Goal: Complete application form: Complete application form

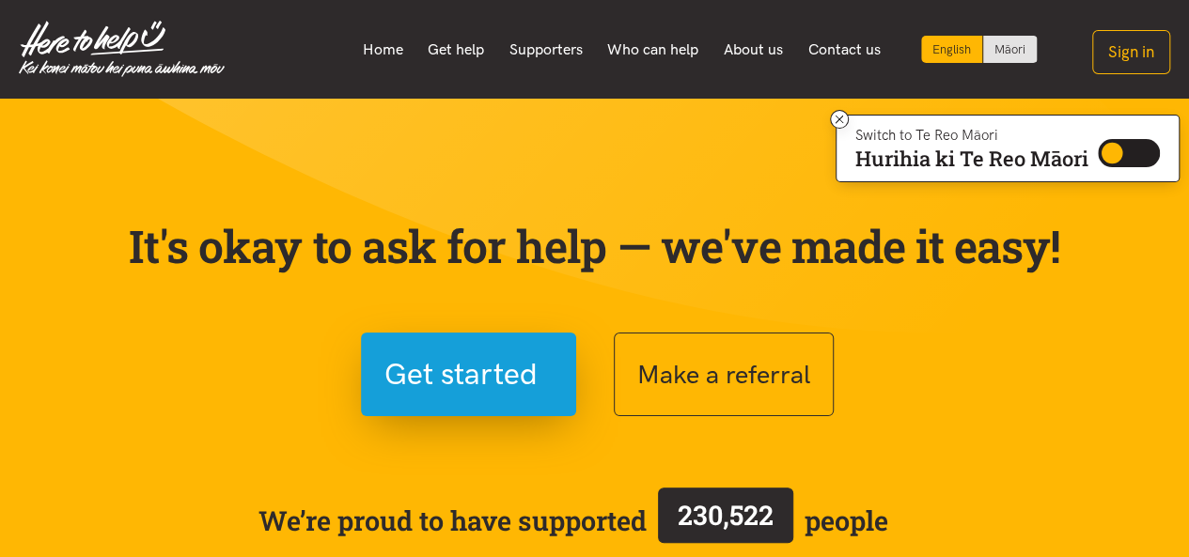
drag, startPoint x: 336, startPoint y: 192, endPoint x: 363, endPoint y: 205, distance: 29.4
click at [337, 193] on div "It's okay to ask for help — we've made it easy! Get started Make a referral We’…" at bounding box center [594, 419] width 977 height 490
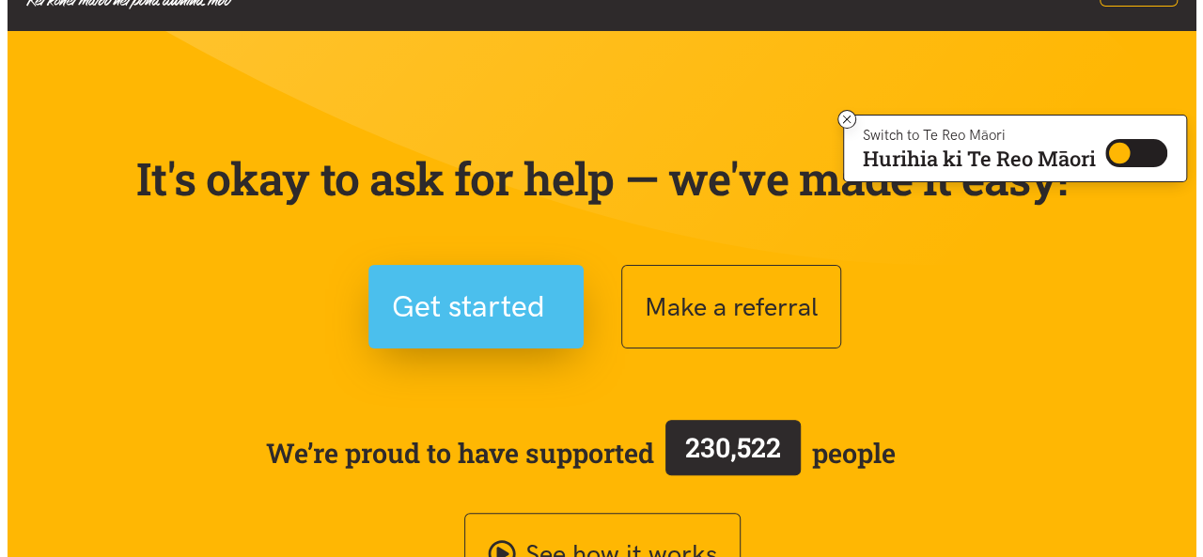
scroll to position [94, 0]
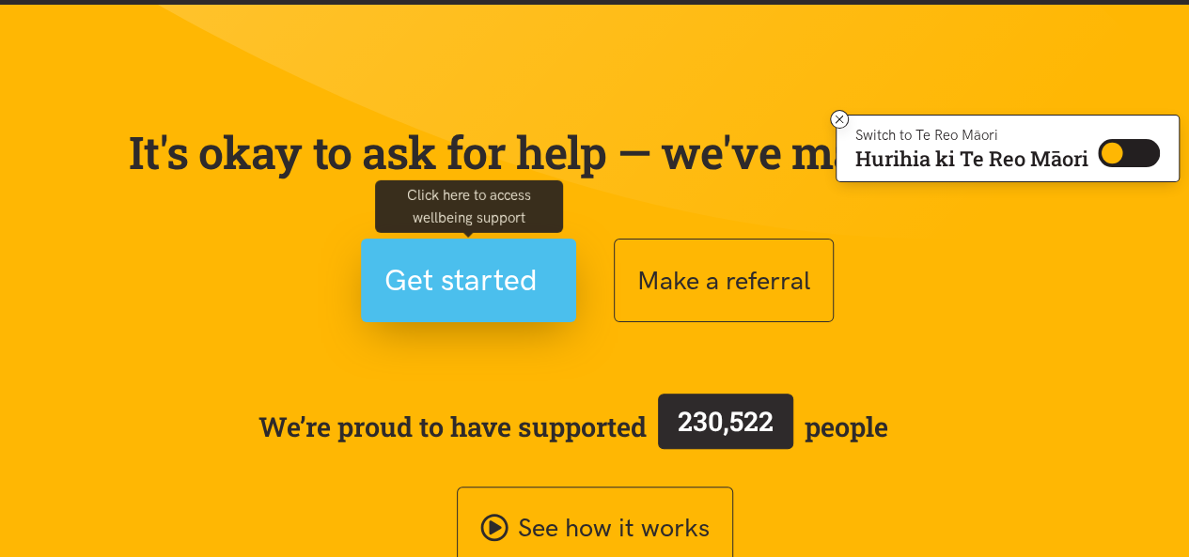
drag, startPoint x: 481, startPoint y: 289, endPoint x: 382, endPoint y: 280, distance: 100.0
click at [382, 280] on button "Get started" at bounding box center [468, 281] width 215 height 84
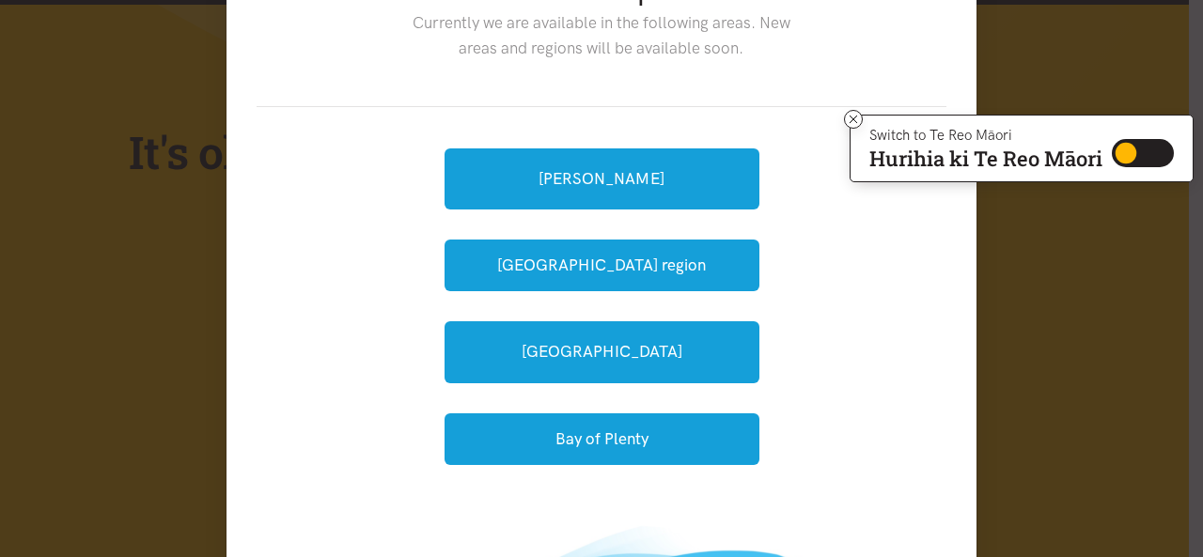
scroll to position [188, 0]
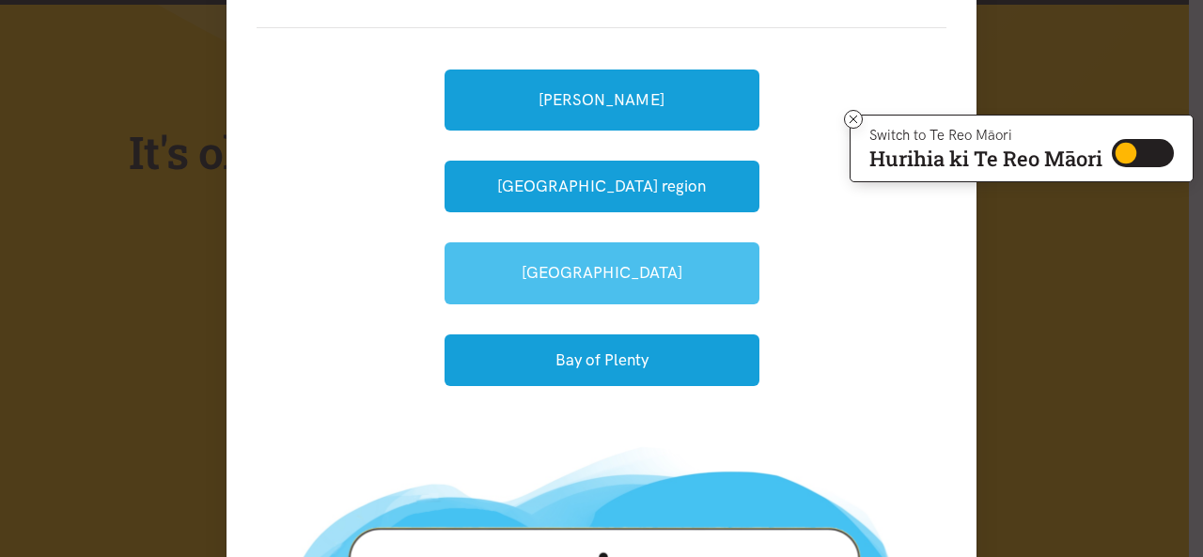
click at [610, 280] on link "[GEOGRAPHIC_DATA]" at bounding box center [602, 272] width 315 height 61
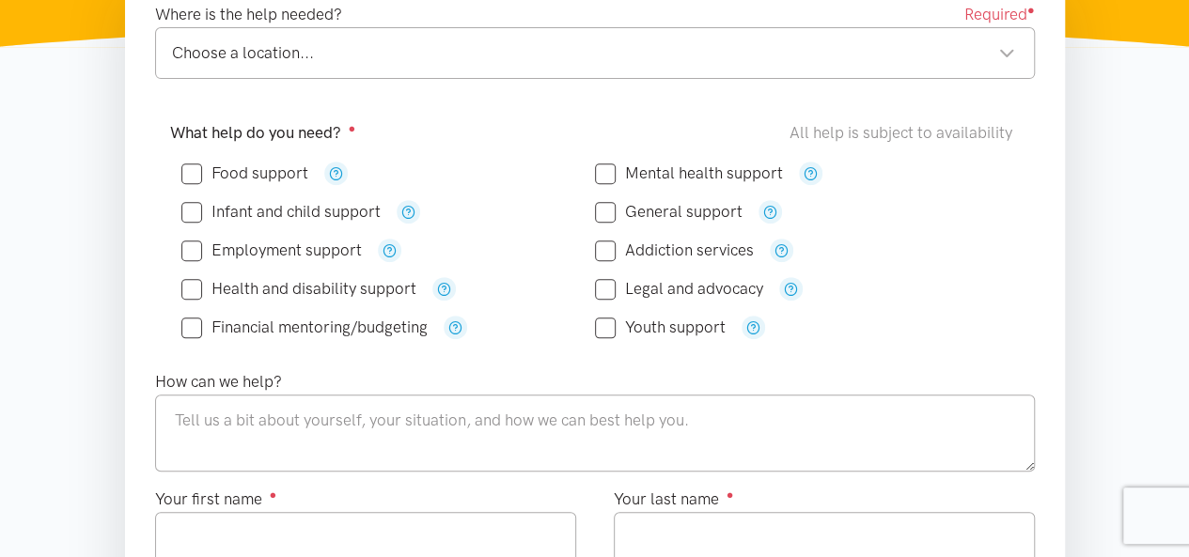
scroll to position [376, 0]
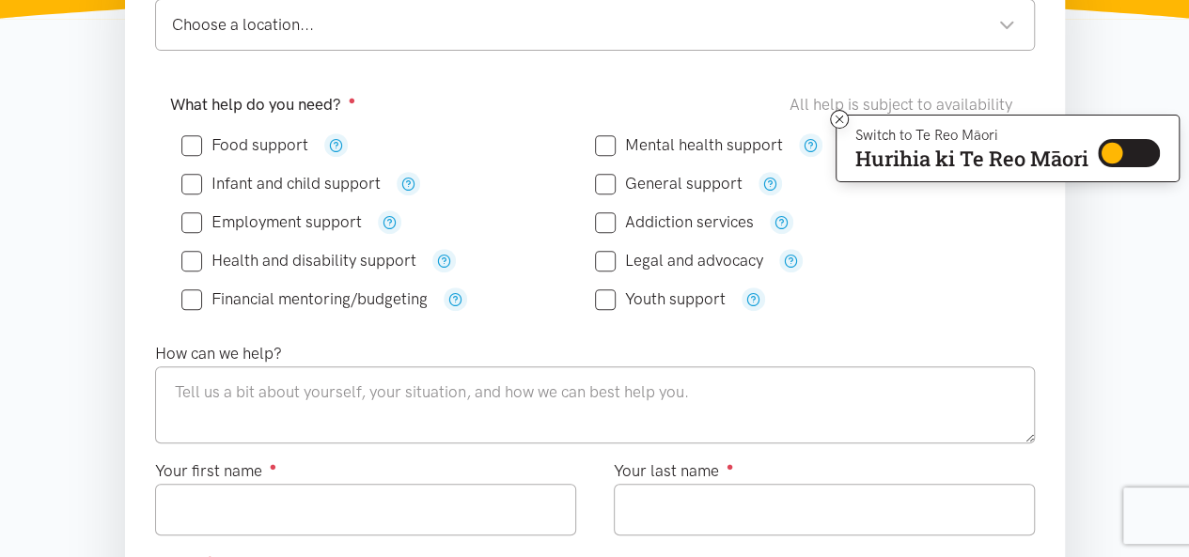
click at [258, 151] on input "Food support" at bounding box center [244, 145] width 127 height 16
checkbox input "true"
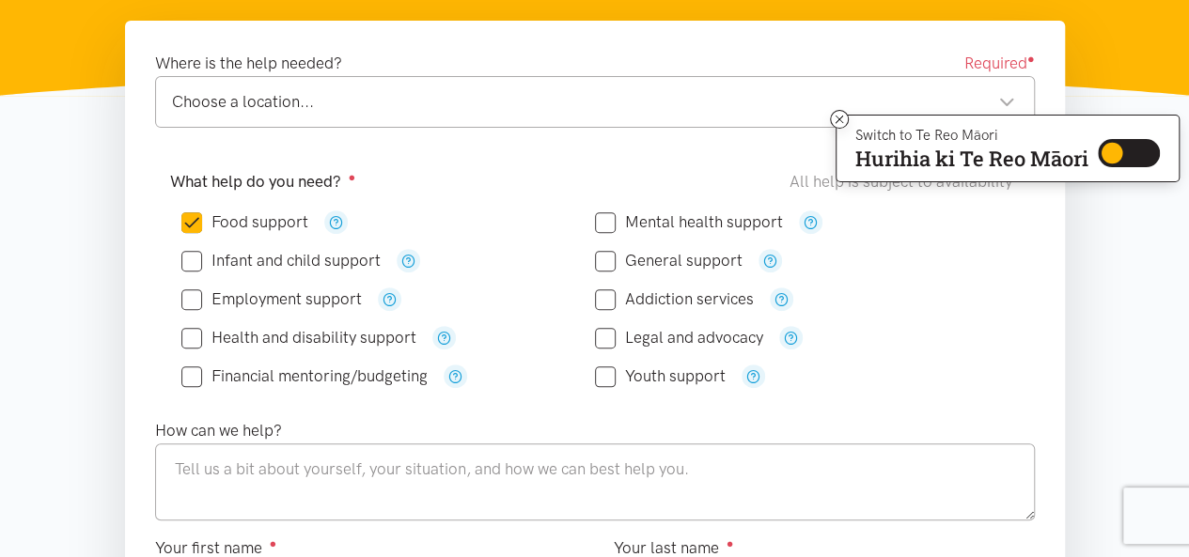
scroll to position [282, 0]
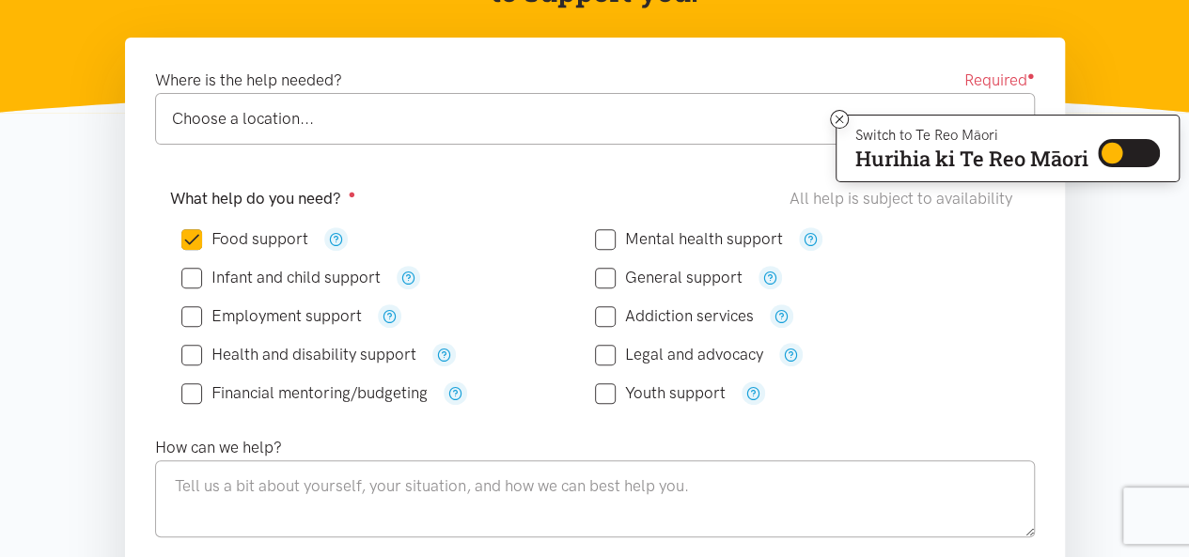
click at [716, 99] on div "Choose a location... Choose a location..." at bounding box center [595, 119] width 880 height 52
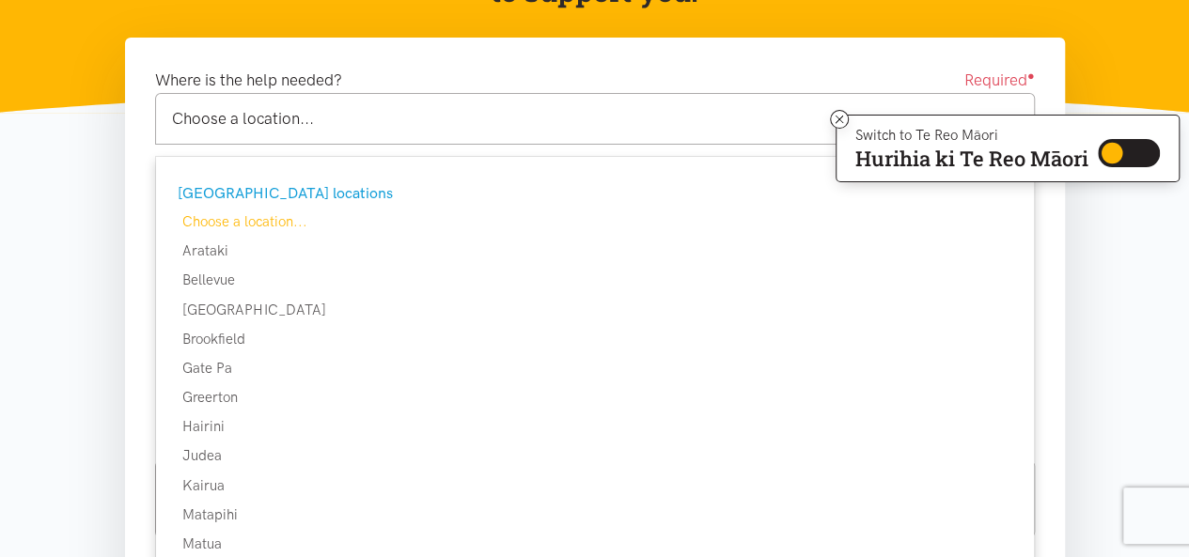
click at [429, 110] on div "Choose a location..." at bounding box center [593, 118] width 843 height 25
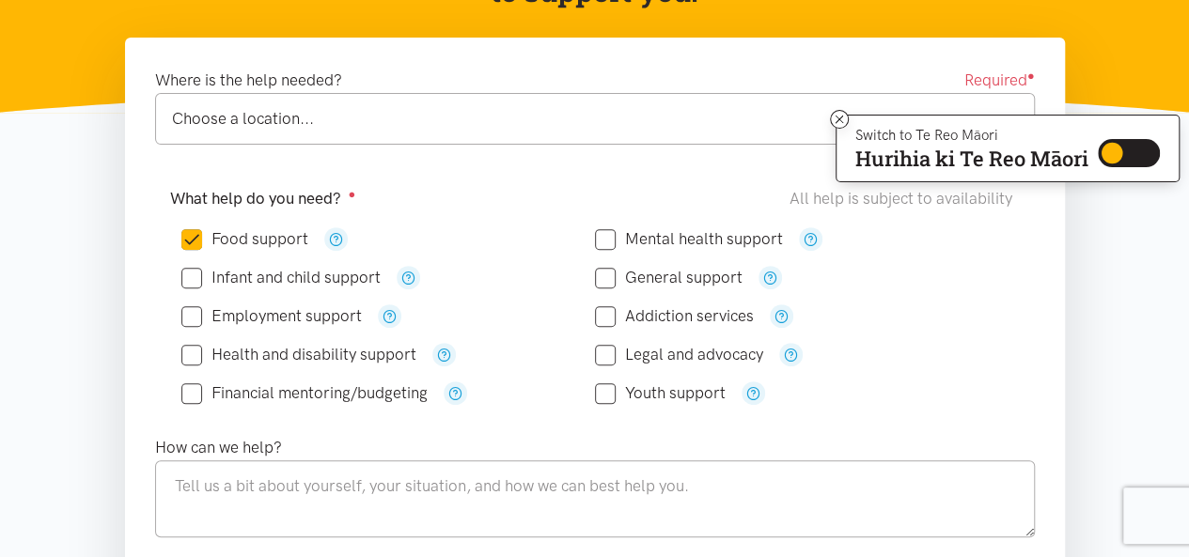
click at [431, 146] on div "Where is the help needed? Required ● Choose a location... Choose a location... …" at bounding box center [594, 114] width 917 height 92
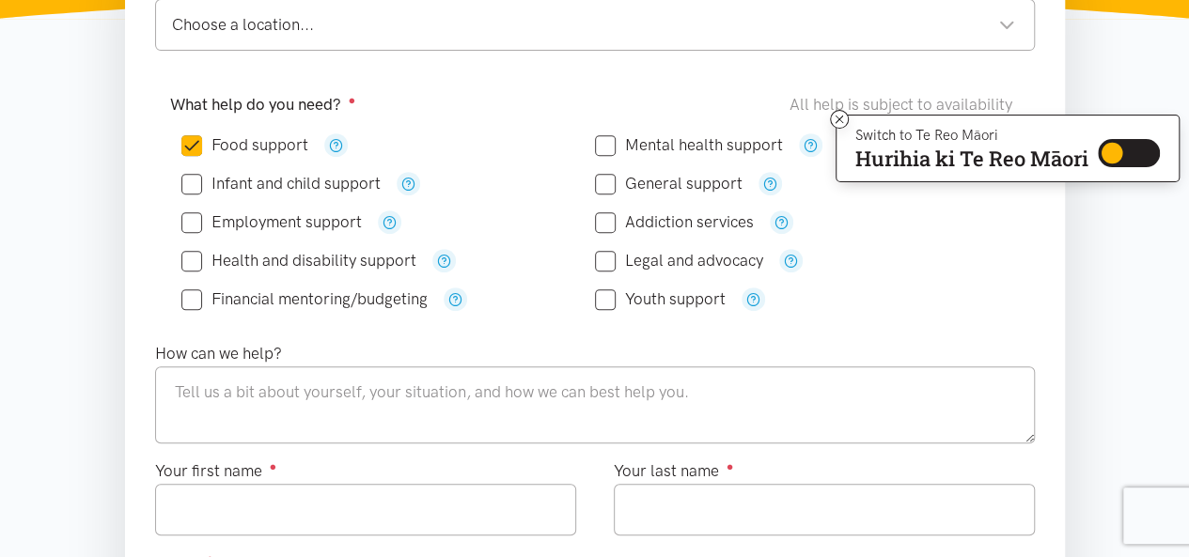
scroll to position [470, 0]
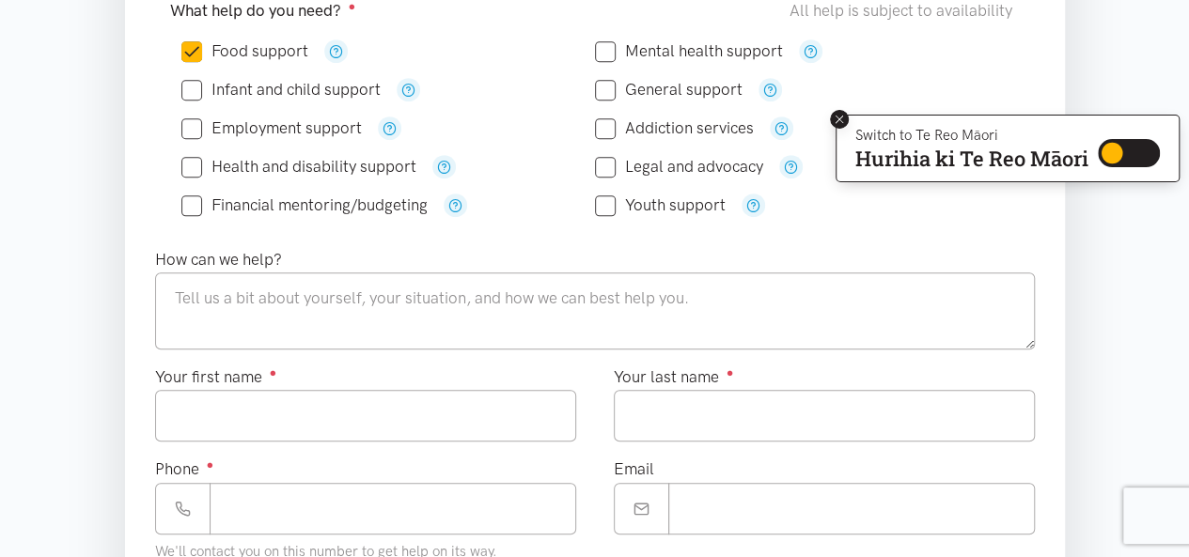
click at [838, 117] on icon at bounding box center [840, 120] width 14 height 14
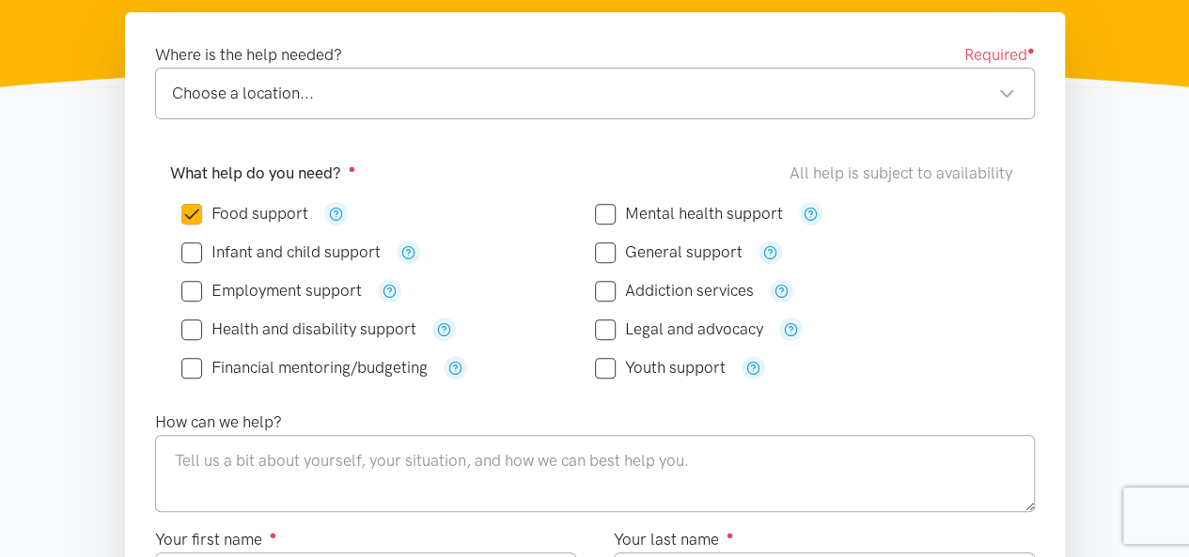
scroll to position [282, 0]
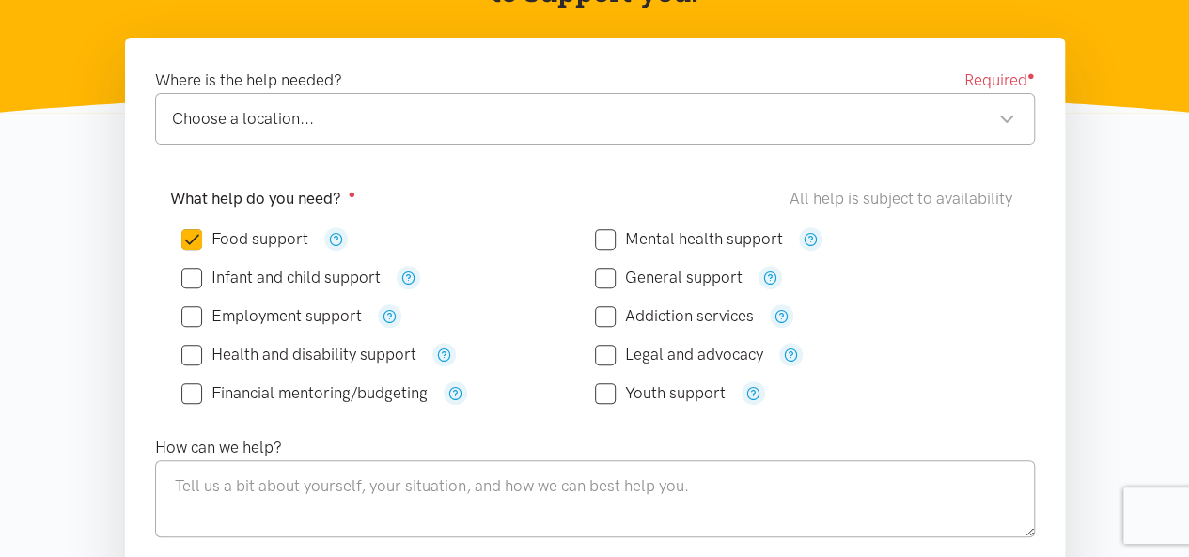
click at [994, 119] on div "Choose a location..." at bounding box center [593, 118] width 843 height 25
drag, startPoint x: 432, startPoint y: 393, endPoint x: 225, endPoint y: 397, distance: 207.7
click at [225, 397] on div "Financial mentoring/budgeting" at bounding box center [388, 393] width 414 height 23
drag, startPoint x: 423, startPoint y: 353, endPoint x: 229, endPoint y: 279, distance: 207.3
click at [229, 279] on div "Food support" at bounding box center [594, 316] width 827 height 193
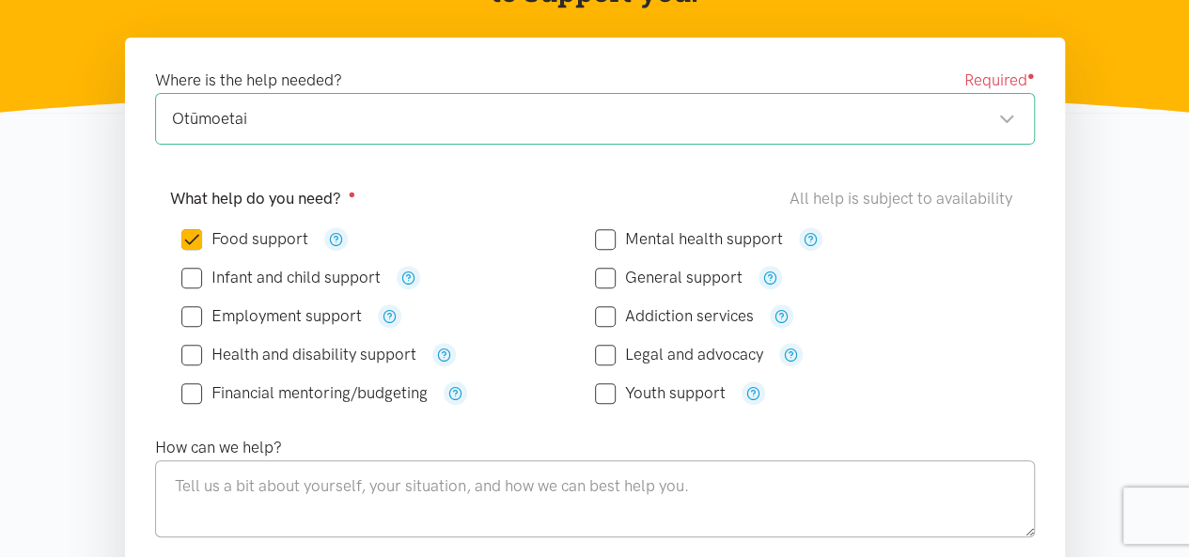
click at [968, 313] on div "Addiction services" at bounding box center [802, 315] width 414 height 23
drag, startPoint x: 744, startPoint y: 270, endPoint x: 628, endPoint y: 276, distance: 116.7
click at [628, 276] on div "General support" at bounding box center [802, 277] width 414 height 23
drag, startPoint x: 759, startPoint y: 315, endPoint x: 640, endPoint y: 311, distance: 119.4
click at [640, 311] on div "Addiction services" at bounding box center [802, 315] width 414 height 23
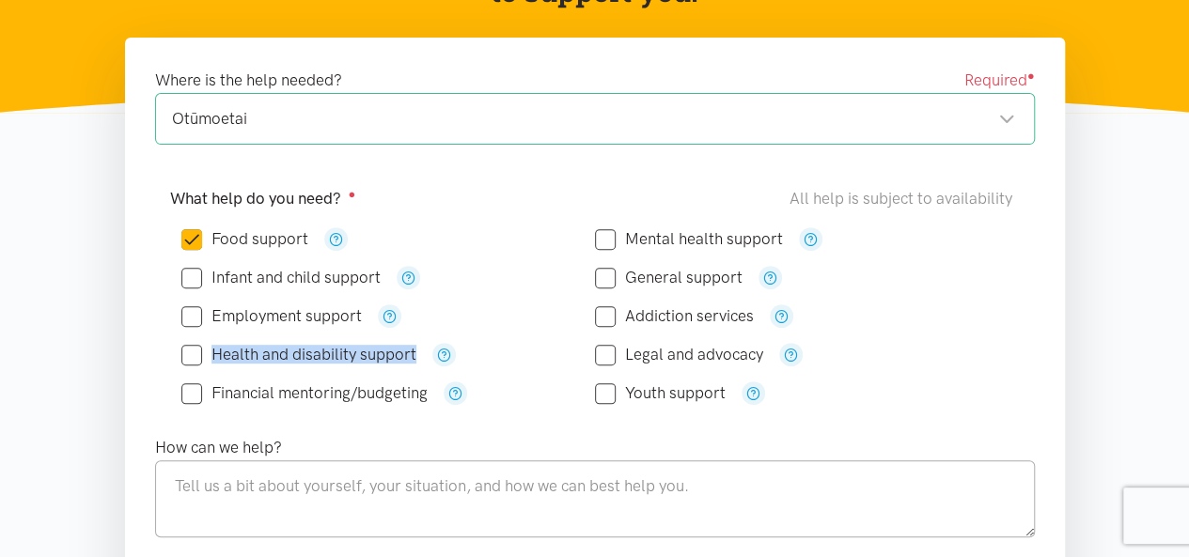
drag, startPoint x: 429, startPoint y: 362, endPoint x: 216, endPoint y: 349, distance: 212.8
click at [216, 349] on div "Health and disability support" at bounding box center [388, 354] width 414 height 23
click at [493, 189] on div "What help do you need? ● All help is subject to availability" at bounding box center [595, 198] width 850 height 25
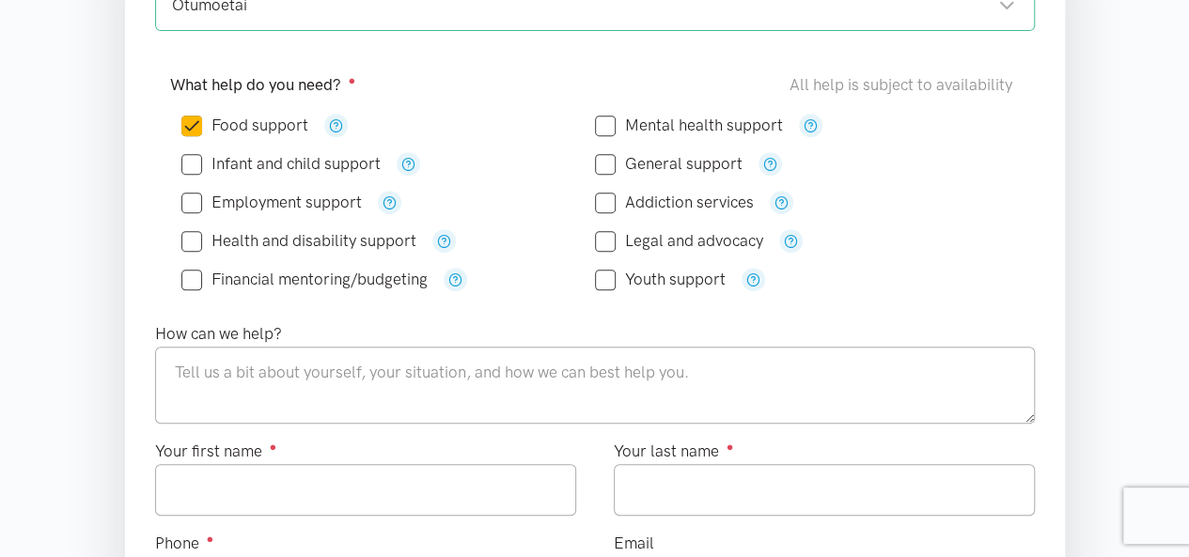
scroll to position [470, 0]
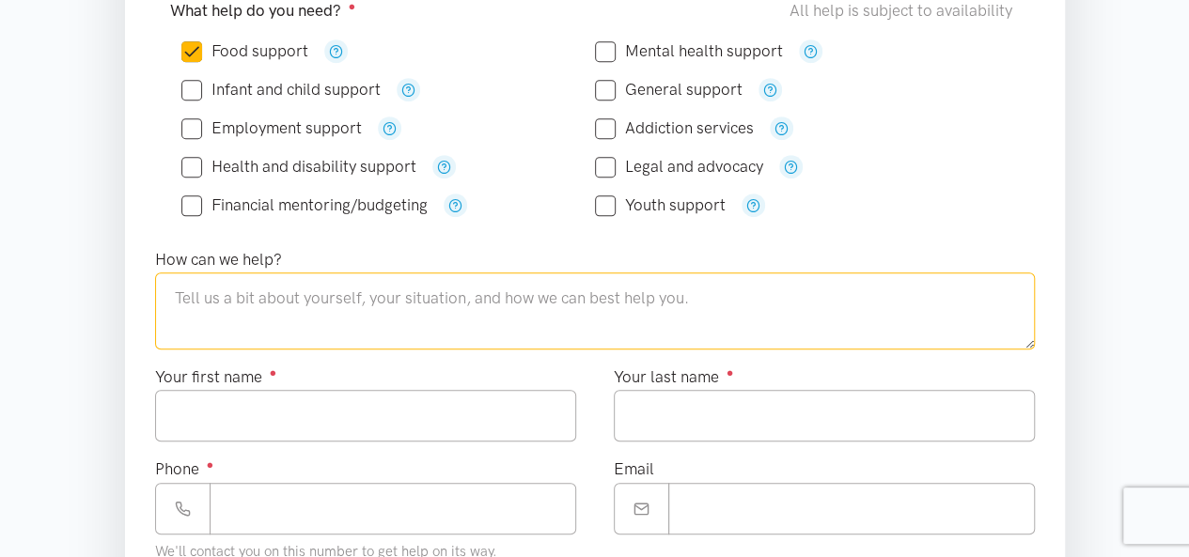
click at [238, 311] on textarea at bounding box center [595, 311] width 880 height 77
drag, startPoint x: 722, startPoint y: 293, endPoint x: 167, endPoint y: 307, distance: 554.7
click at [167, 307] on textarea at bounding box center [595, 311] width 880 height 77
drag, startPoint x: 173, startPoint y: 301, endPoint x: 751, endPoint y: 295, distance: 578.0
click at [751, 295] on textarea at bounding box center [595, 311] width 880 height 77
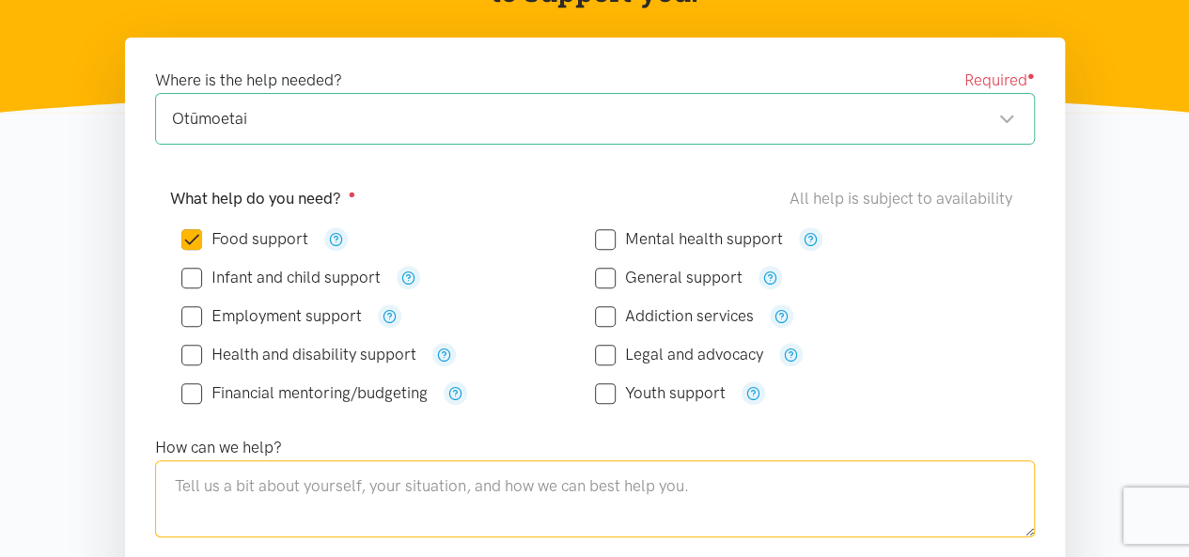
scroll to position [376, 0]
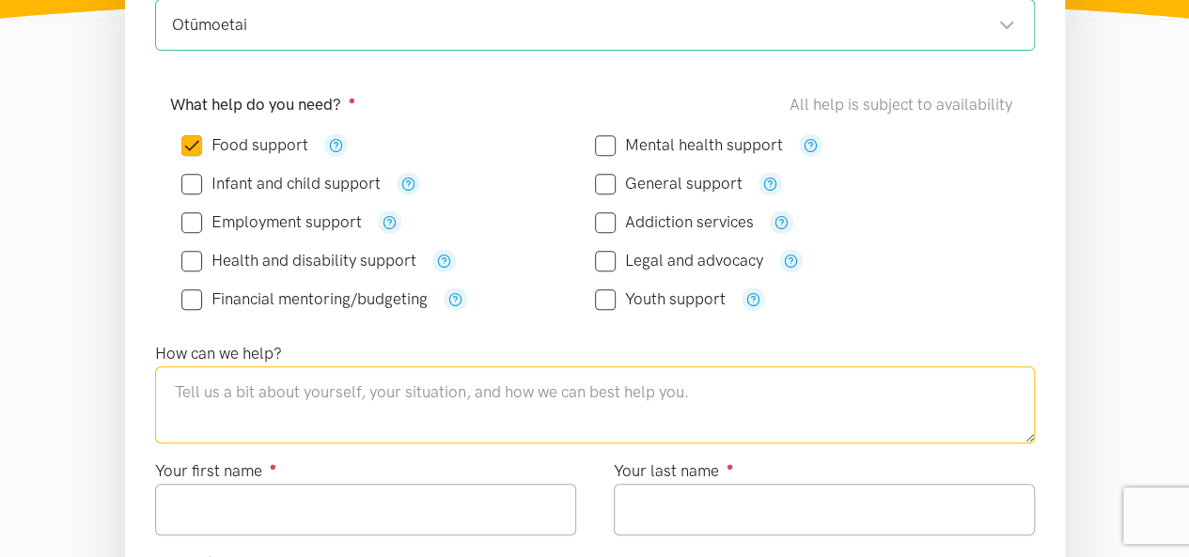
paste textarea "My name is [GEOGRAPHIC_DATA]. I'm a chef and suffered an injury that left me on…"
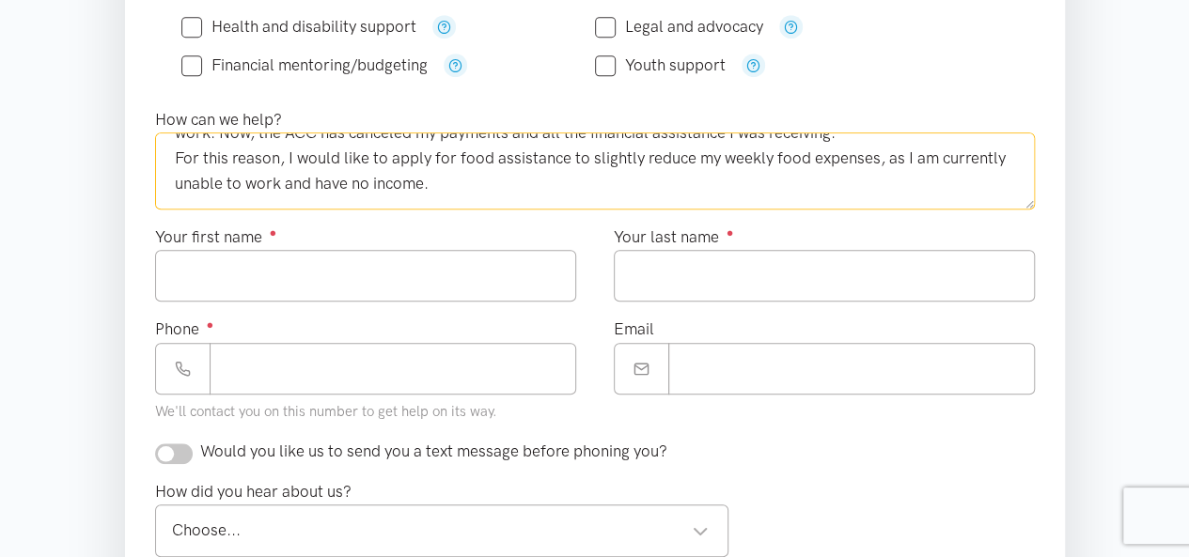
scroll to position [612, 0]
type textarea "My name is [GEOGRAPHIC_DATA]. I'm a chef and suffered an injury that left me on…"
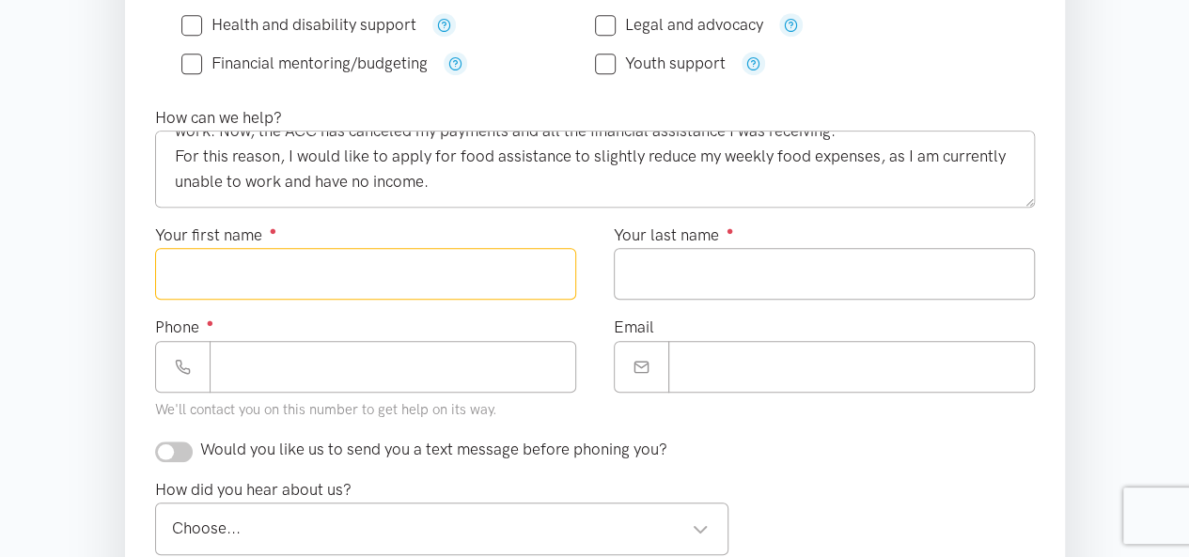
click at [260, 282] on input "Your first name ●" at bounding box center [365, 274] width 421 height 52
type input "********"
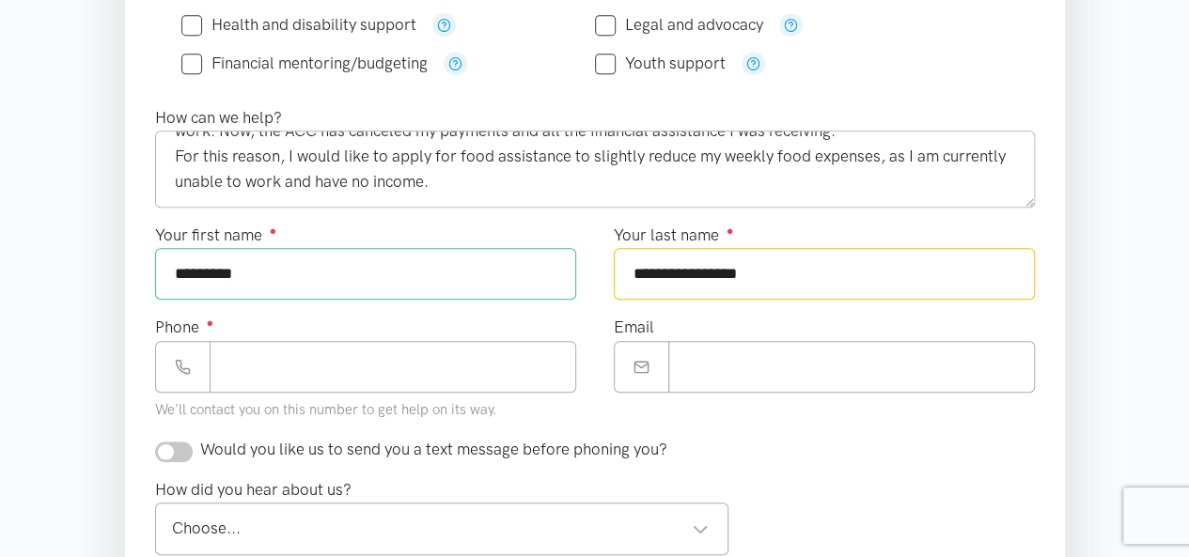
type input "**********"
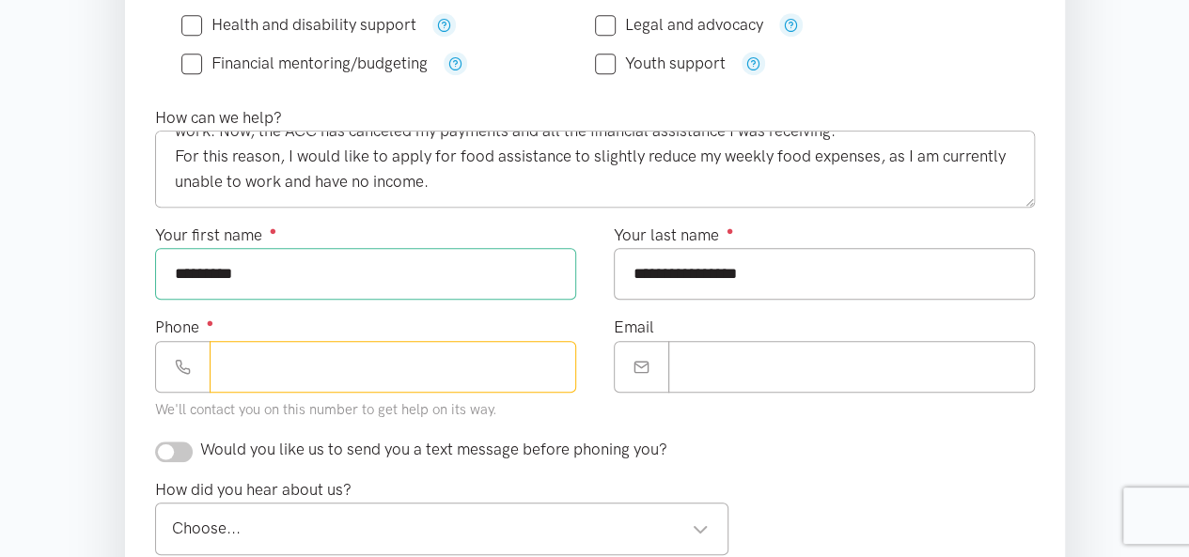
click at [361, 357] on input "Phone ●" at bounding box center [393, 367] width 367 height 52
type input "**********"
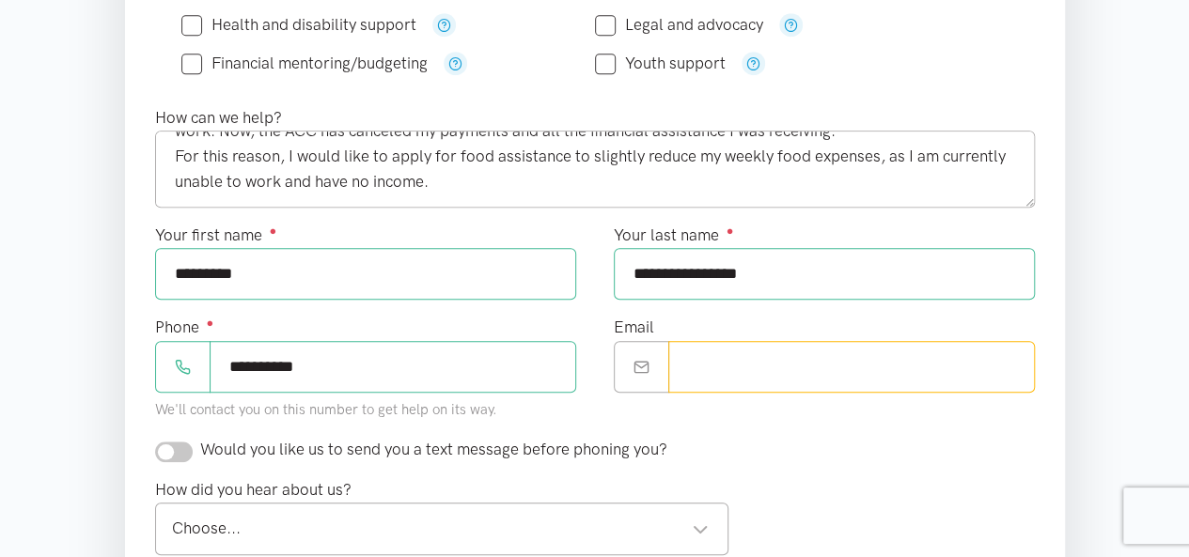
click at [711, 364] on input "Email" at bounding box center [851, 367] width 367 height 52
click at [883, 353] on input "**********" at bounding box center [851, 367] width 367 height 52
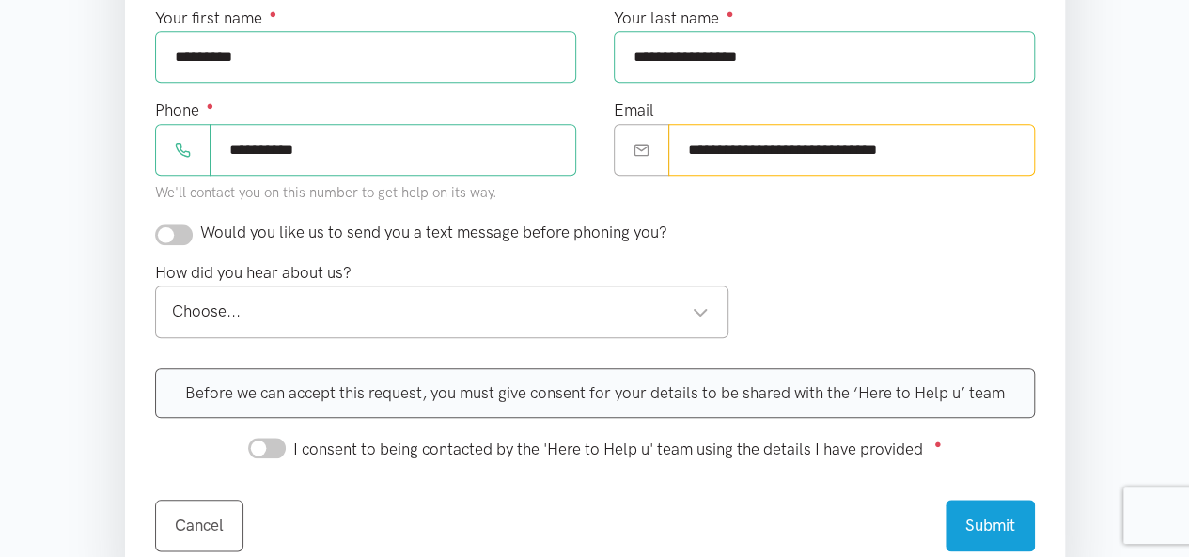
scroll to position [830, 0]
type input "**********"
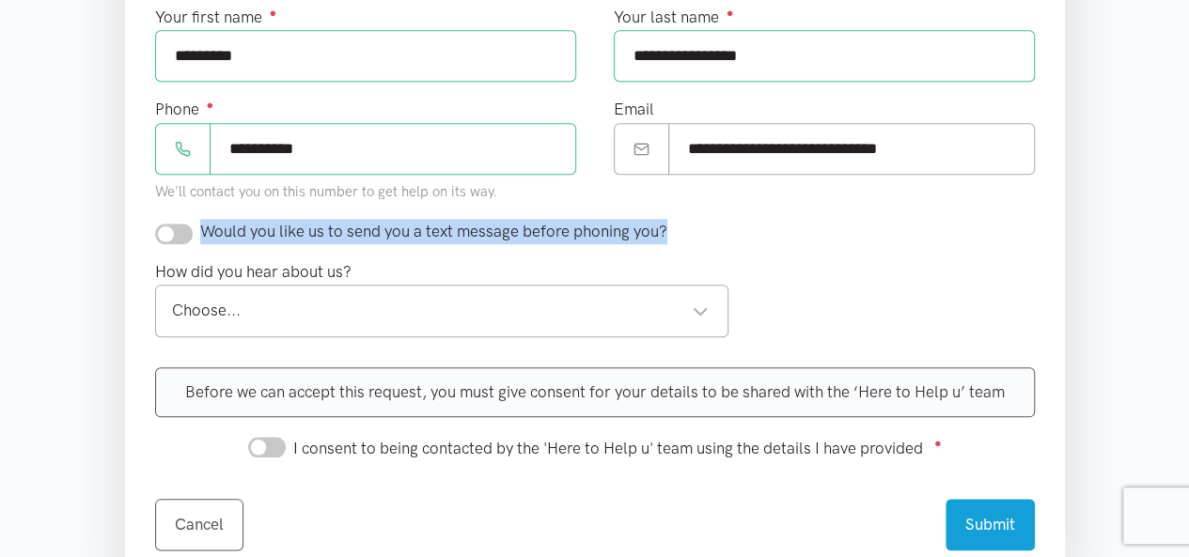
drag, startPoint x: 688, startPoint y: 230, endPoint x: 201, endPoint y: 226, distance: 486.8
click at [201, 226] on div "Would you like us to send you a text message before phoning you?" at bounding box center [594, 231] width 917 height 25
click at [512, 301] on div "Choose..." at bounding box center [441, 310] width 538 height 25
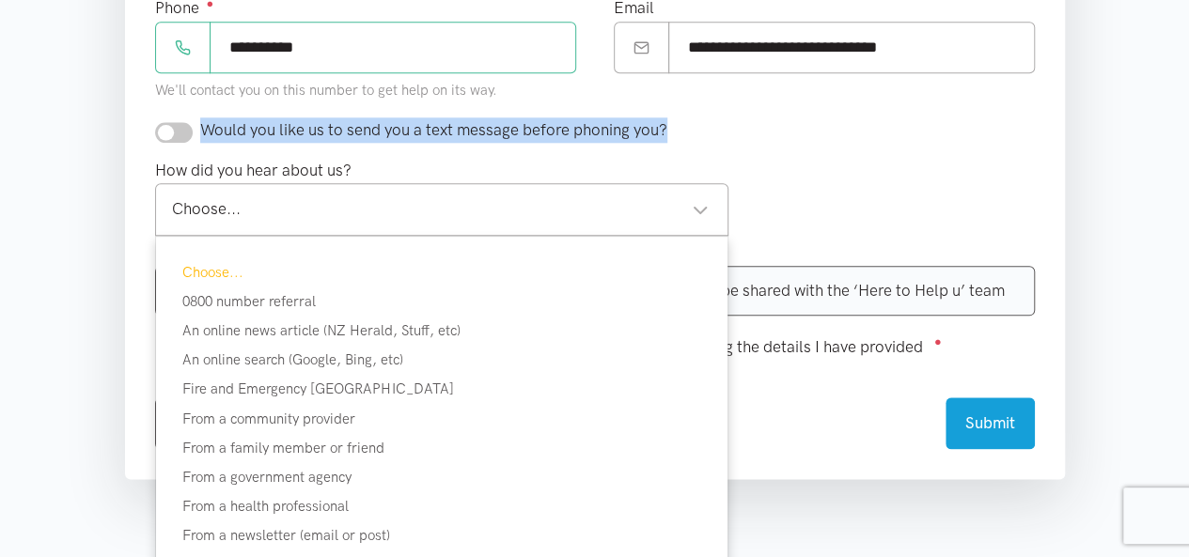
scroll to position [935, 0]
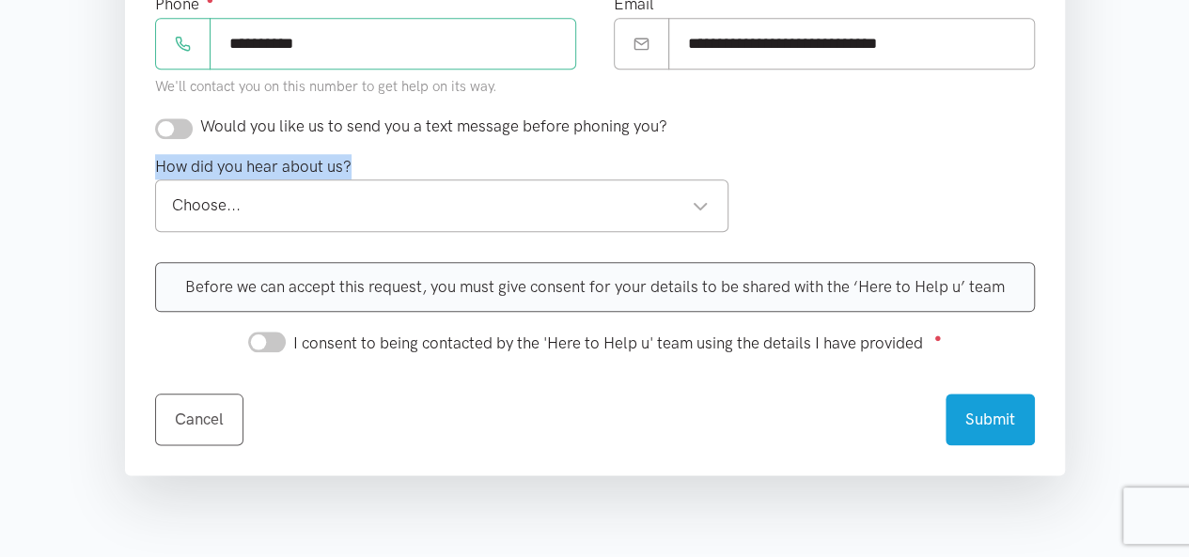
drag, startPoint x: 369, startPoint y: 162, endPoint x: 151, endPoint y: 164, distance: 218.1
click at [151, 164] on div "How did you hear about us? Choose... Choose... Choose... 0800 number referral A…" at bounding box center [442, 200] width 612 height 92
click at [256, 159] on label "How did you hear about us?" at bounding box center [253, 166] width 196 height 25
drag, startPoint x: 359, startPoint y: 163, endPoint x: 138, endPoint y: 157, distance: 220.9
click at [138, 157] on div "How did you hear about us? Choose... Choose... Choose... 0800 number referral A…" at bounding box center [442, 200] width 612 height 92
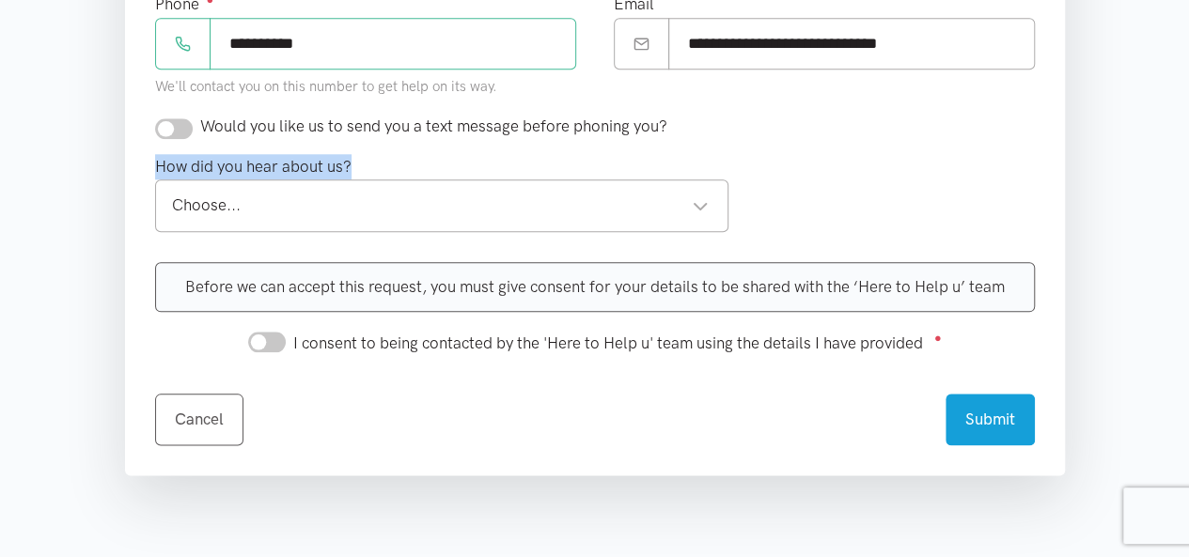
click at [471, 210] on div "Choose..." at bounding box center [441, 205] width 538 height 25
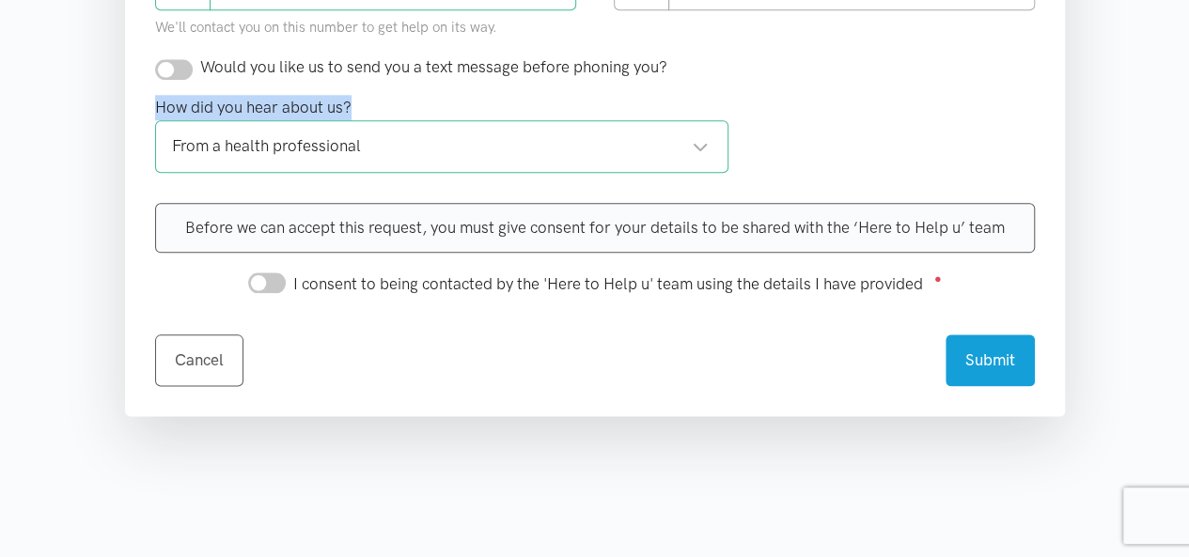
scroll to position [992, 0]
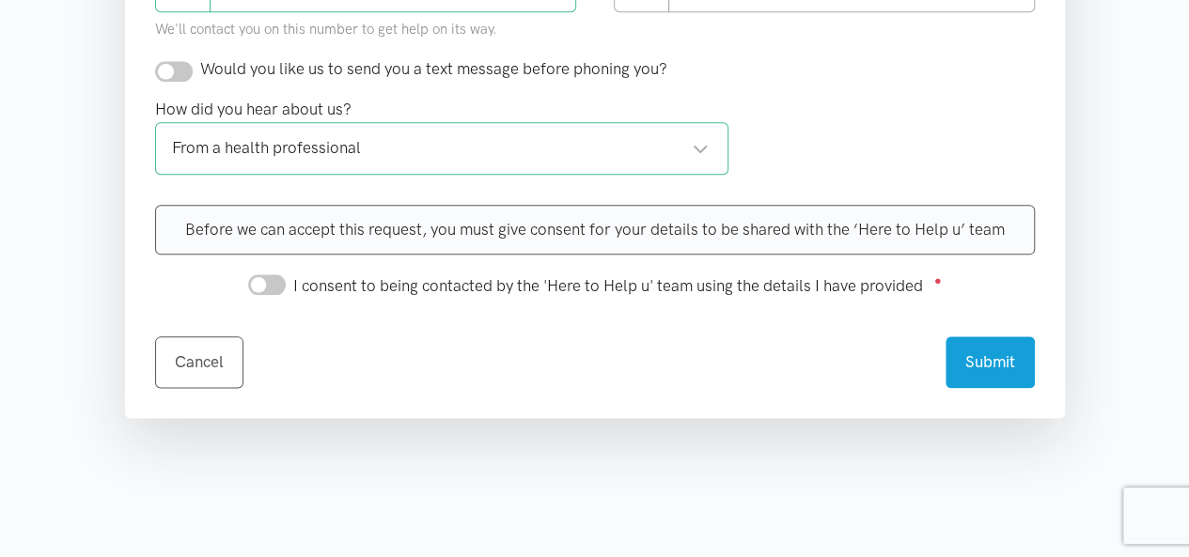
click at [295, 213] on div "Before we can accept this request, you must give consent for your details to be…" at bounding box center [595, 230] width 880 height 50
drag, startPoint x: 181, startPoint y: 219, endPoint x: 1017, endPoint y: 215, distance: 835.5
click at [1017, 215] on div "Before we can accept this request, you must give consent for your details to be…" at bounding box center [595, 230] width 880 height 50
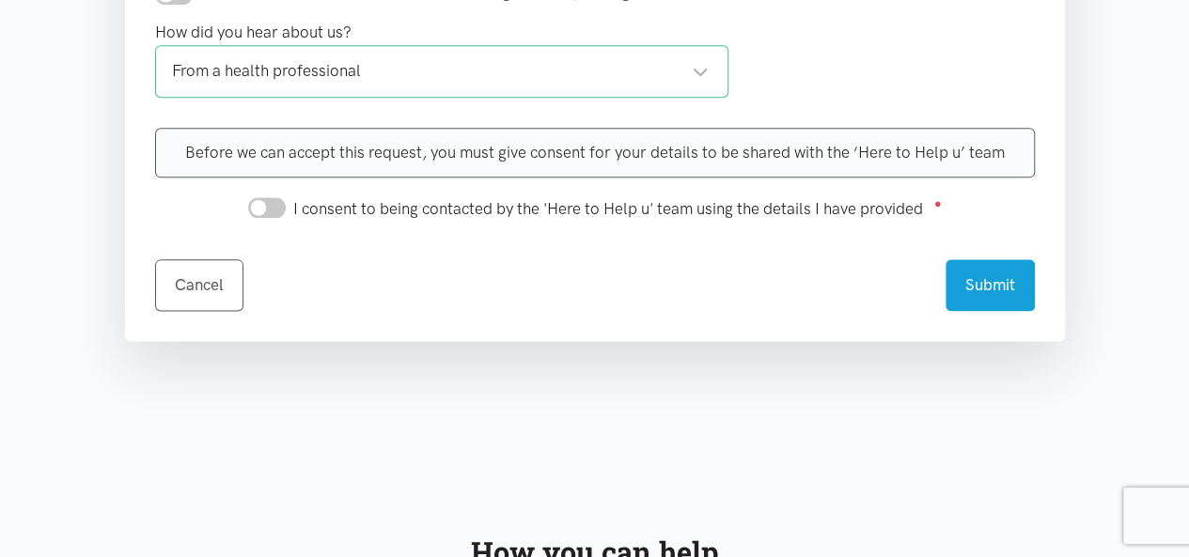
scroll to position [1070, 0]
click at [263, 200] on input "I consent to being contacted by the 'Here to Help u' team using the details I h…" at bounding box center [267, 206] width 38 height 21
checkbox input "true"
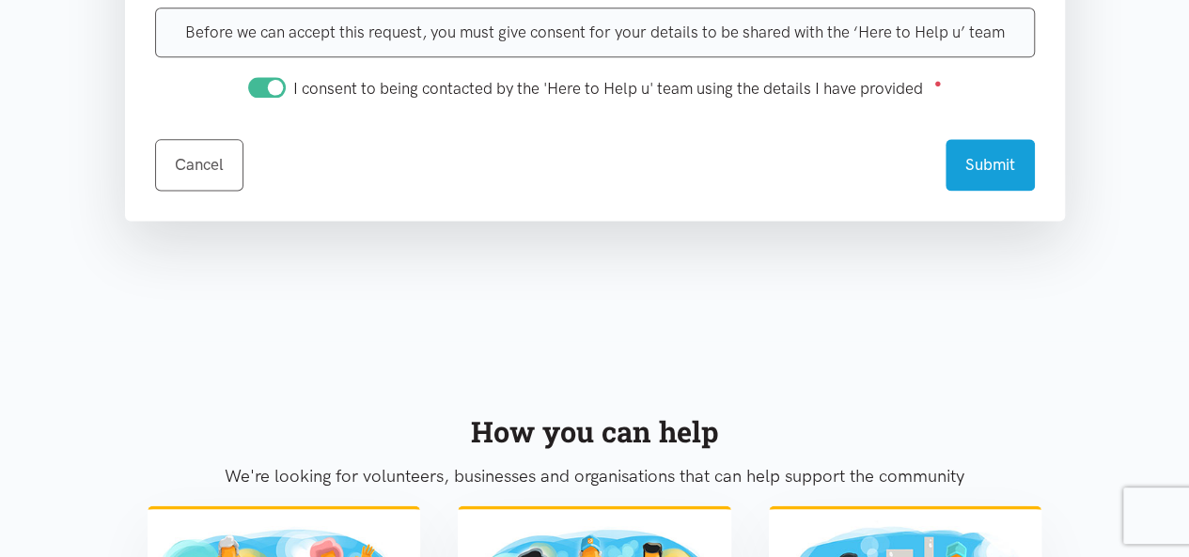
scroll to position [1186, 0]
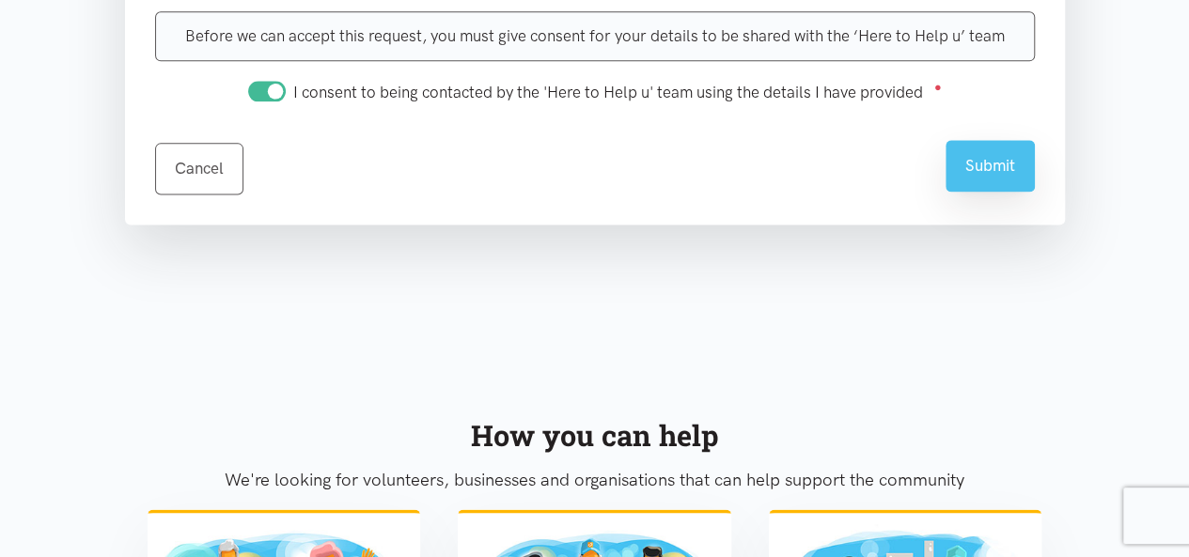
click at [987, 174] on button "Submit" at bounding box center [989, 166] width 89 height 52
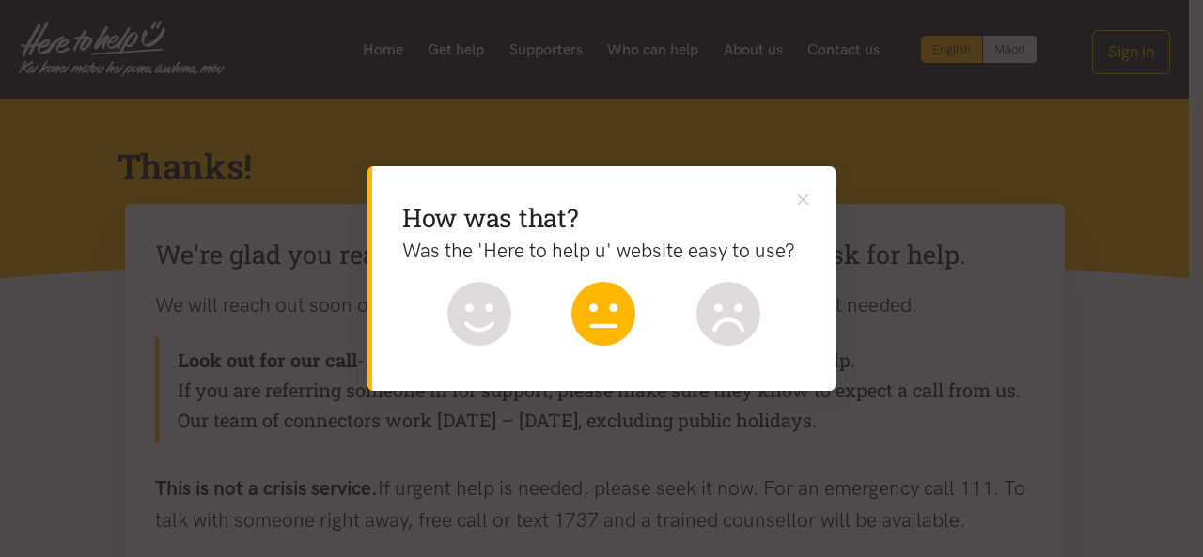
click at [605, 315] on icon at bounding box center [603, 314] width 64 height 64
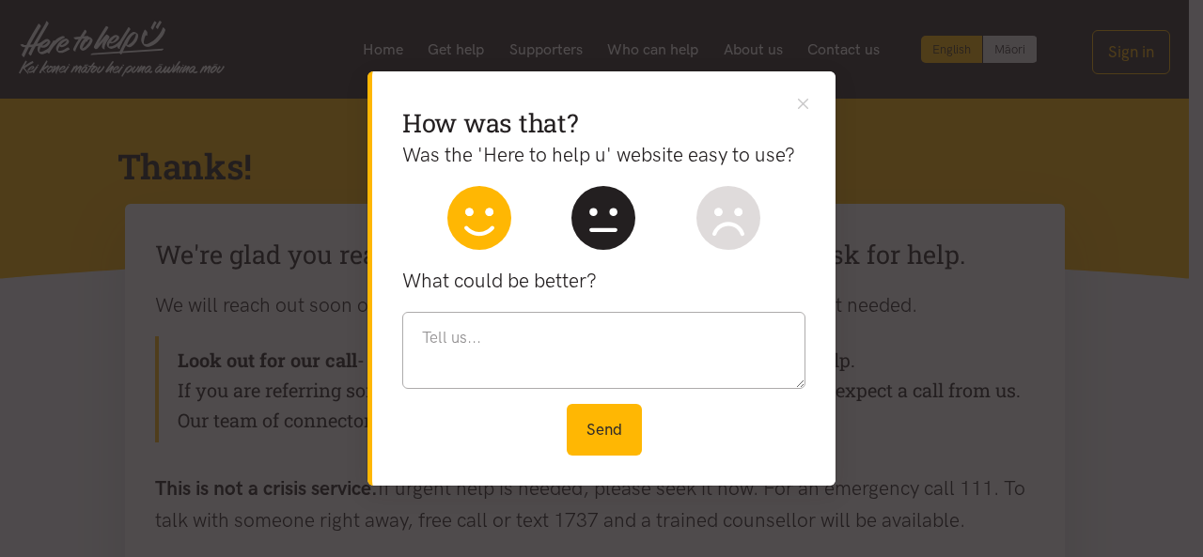
click at [481, 196] on icon at bounding box center [479, 218] width 64 height 64
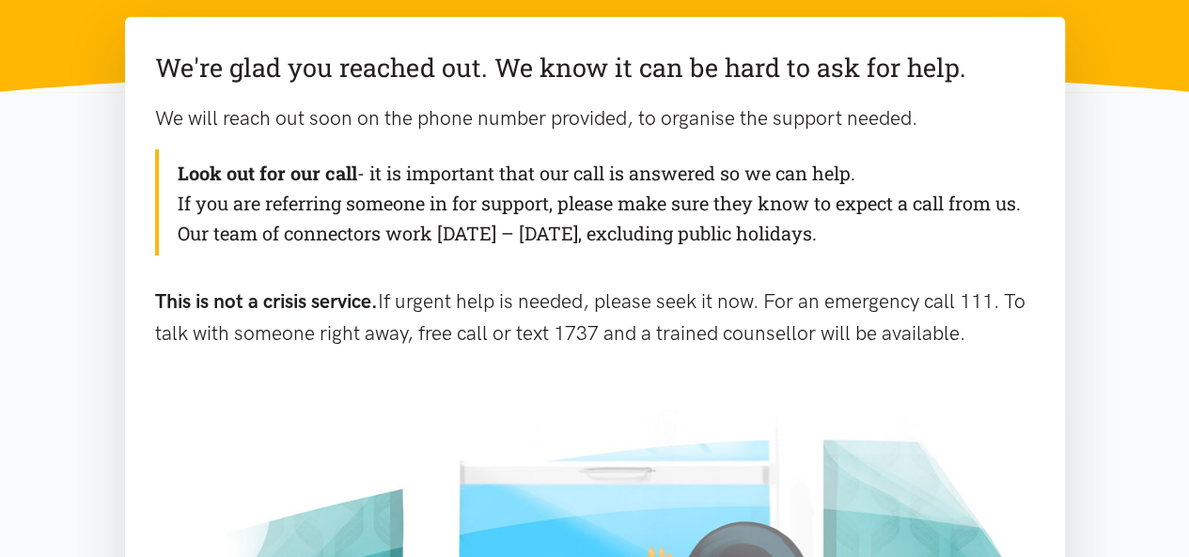
scroll to position [188, 0]
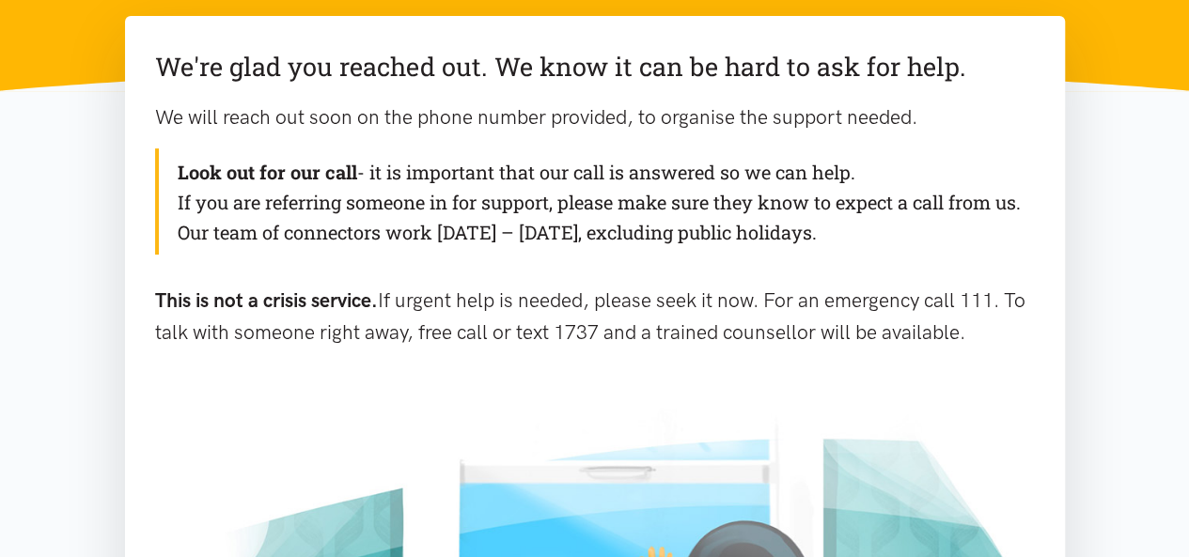
drag, startPoint x: 156, startPoint y: 69, endPoint x: 1033, endPoint y: 351, distance: 921.0
click at [1033, 351] on div "We're glad you reached out. We know it can be hard to ask for help. We will rea…" at bounding box center [595, 212] width 940 height 392
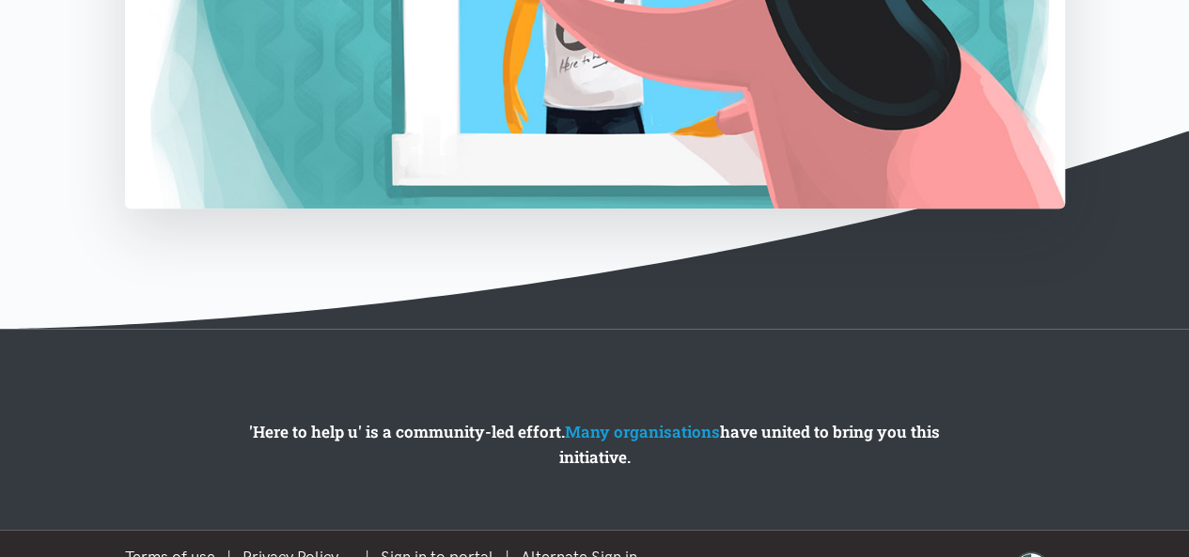
scroll to position [970, 0]
